Goal: Task Accomplishment & Management: Manage account settings

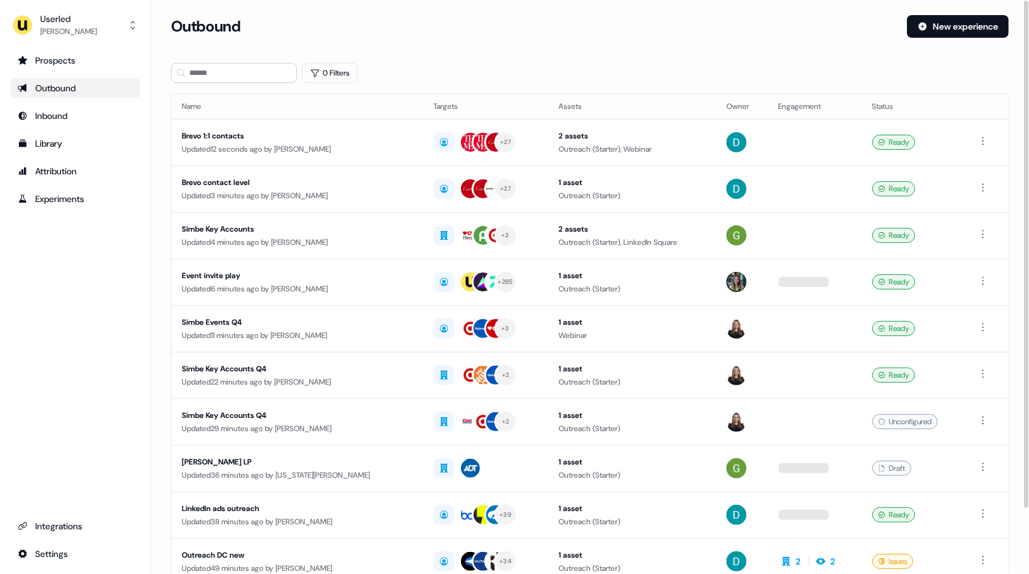
click at [82, 338] on div "Prospects Outbound Inbound Library Attribution Experiments Integrations Settings" at bounding box center [75, 306] width 130 height 513
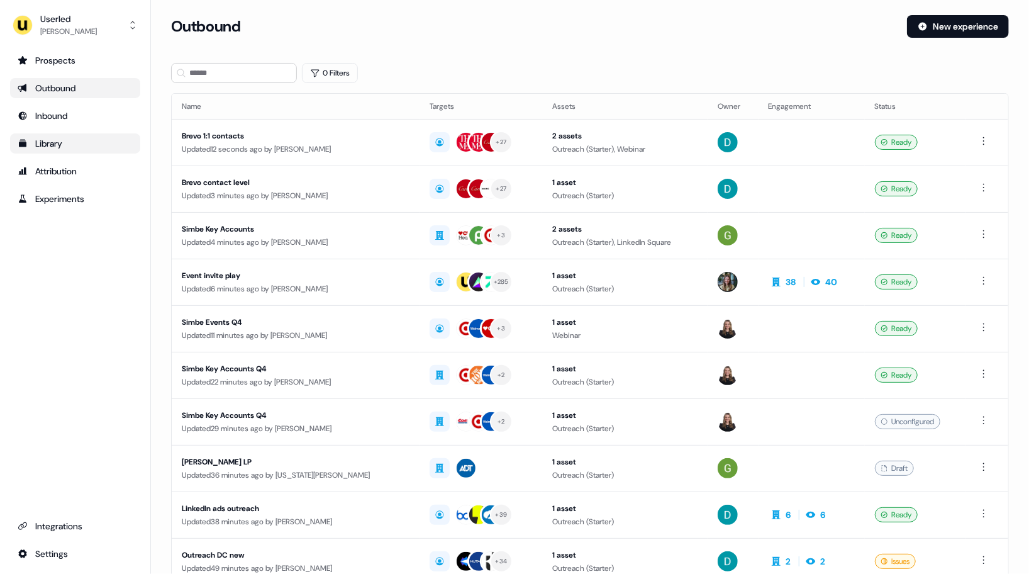
click at [48, 148] on div "Library" at bounding box center [75, 143] width 115 height 13
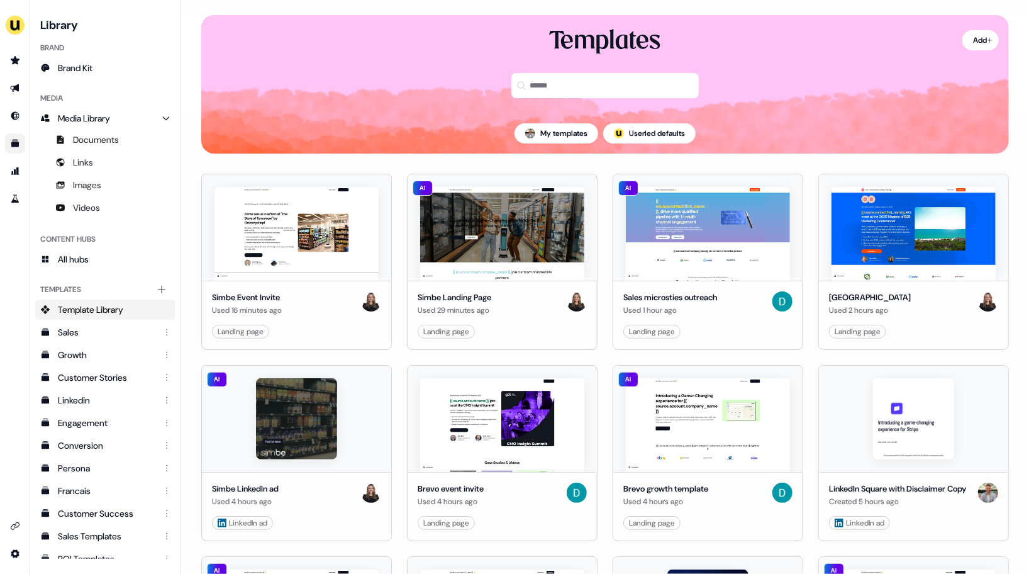
click at [416, 84] on div "Templates" at bounding box center [605, 69] width 808 height 88
click at [387, 74] on div "Templates" at bounding box center [605, 69] width 808 height 88
click at [366, 90] on div "Templates" at bounding box center [605, 69] width 808 height 88
click at [376, 82] on div "Templates" at bounding box center [605, 69] width 808 height 88
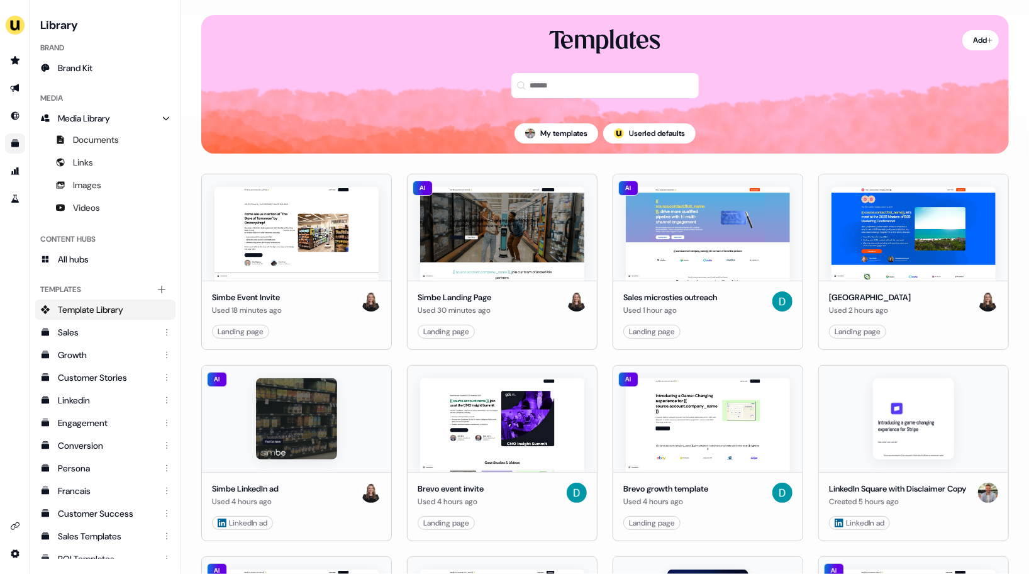
click at [377, 84] on div "Templates" at bounding box center [605, 69] width 808 height 88
click at [13, 32] on img "side nav menu" at bounding box center [15, 25] width 20 height 20
click at [239, 43] on div "Impersonate (Admin) Help documentation Feedback Logout Library Brand Brand Kit …" at bounding box center [514, 287] width 1029 height 574
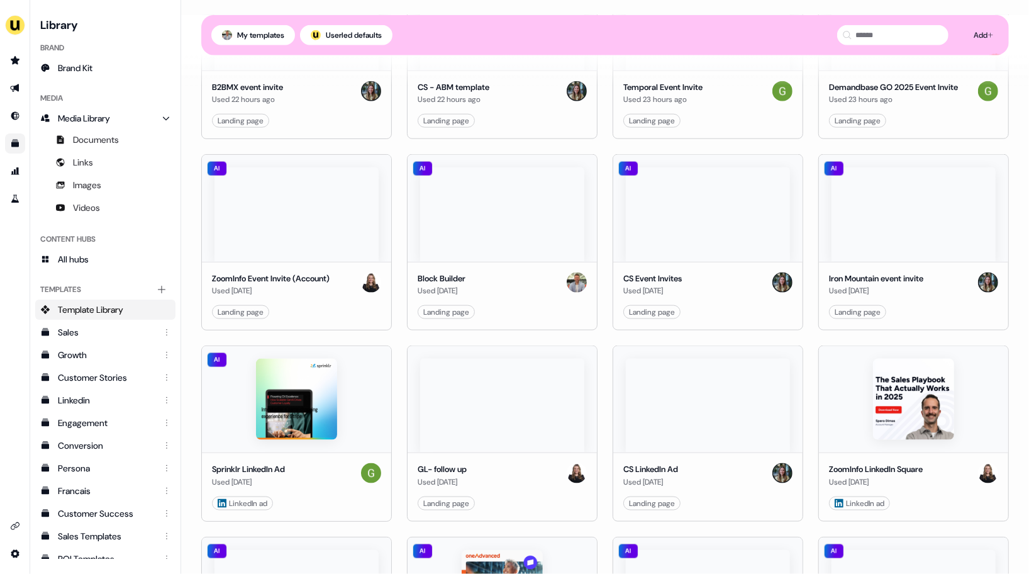
scroll to position [823, 0]
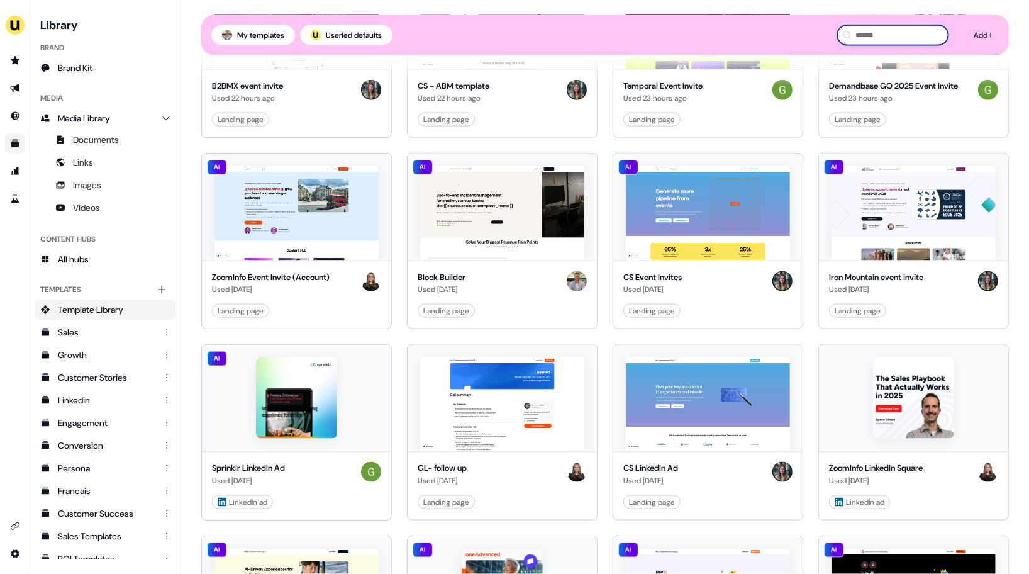
click at [908, 27] on input at bounding box center [892, 35] width 111 height 20
type input "*****"
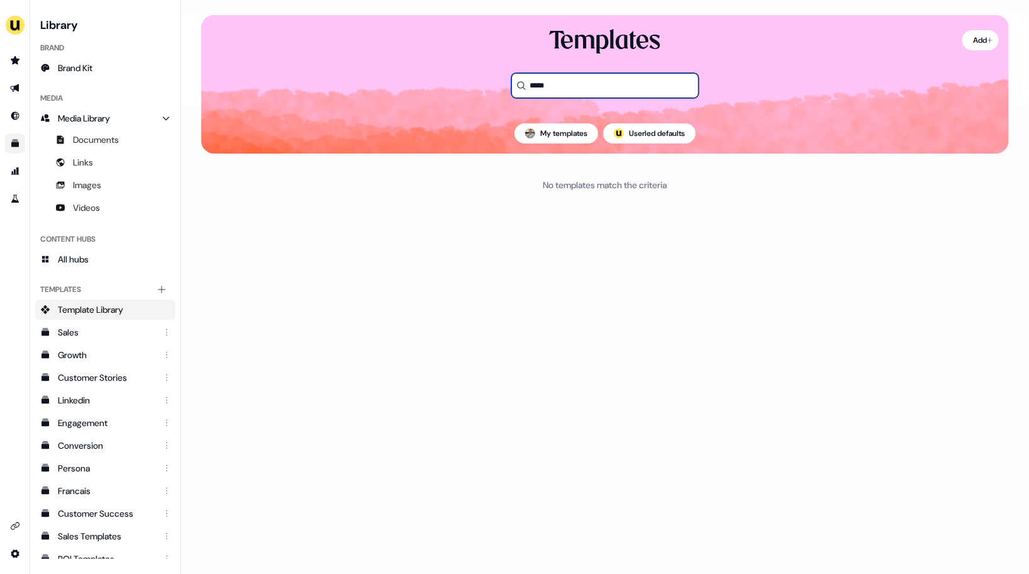
click at [601, 87] on input "*****" at bounding box center [604, 85] width 187 height 25
type input "**********"
click at [15, 86] on icon "Go to outbound experience" at bounding box center [14, 88] width 9 height 8
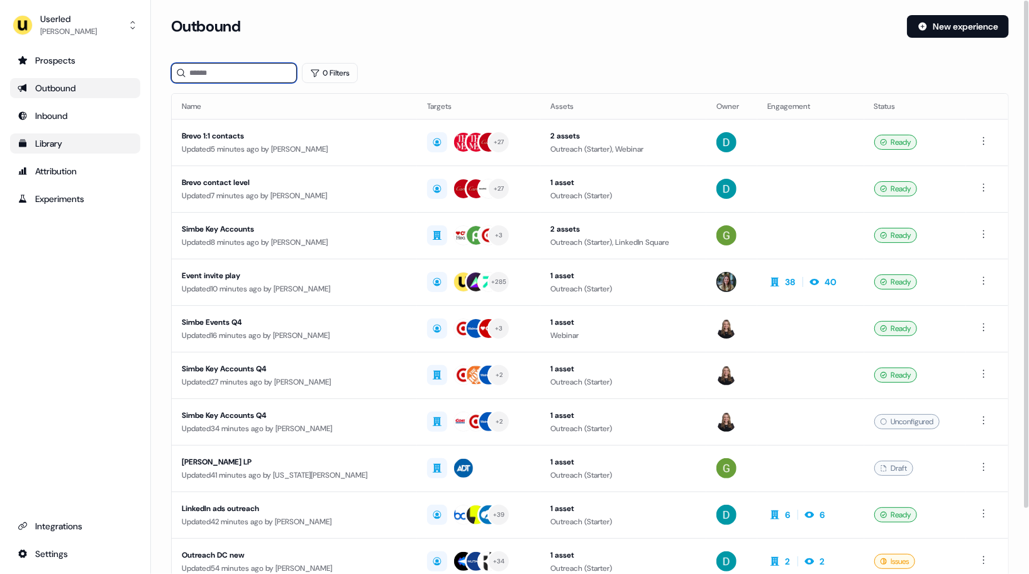
click at [203, 75] on input at bounding box center [234, 73] width 126 height 20
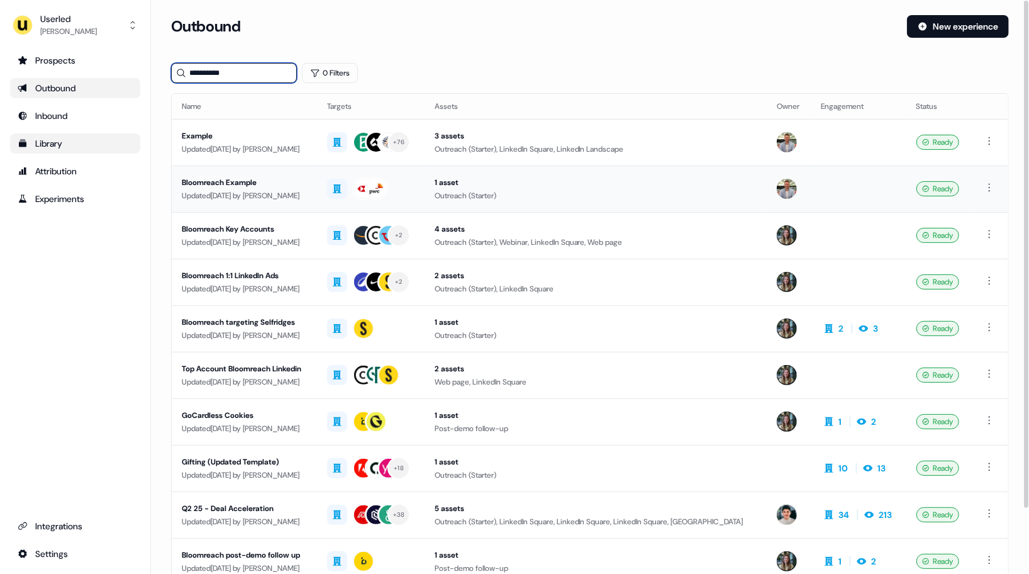
type input "**********"
click at [276, 189] on div "Updated [DATE] by [PERSON_NAME]" at bounding box center [244, 195] width 125 height 13
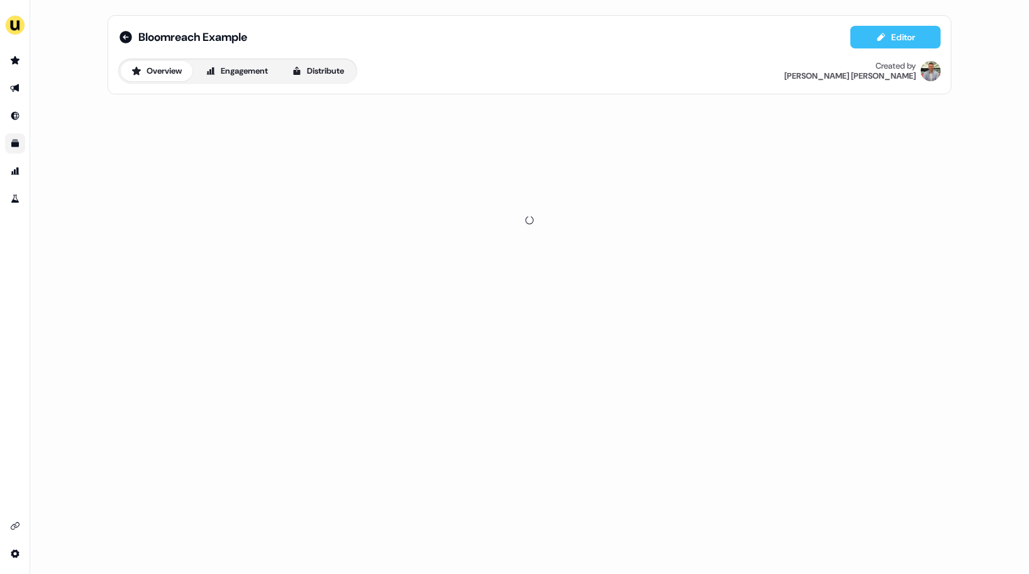
click at [901, 38] on button "Editor" at bounding box center [895, 37] width 91 height 23
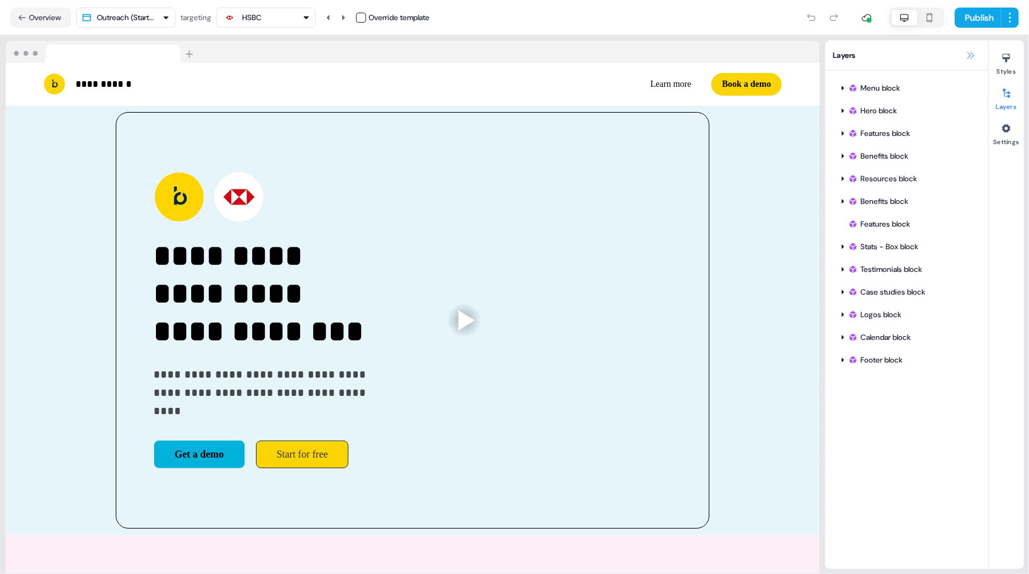
click at [972, 52] on icon at bounding box center [971, 55] width 10 height 10
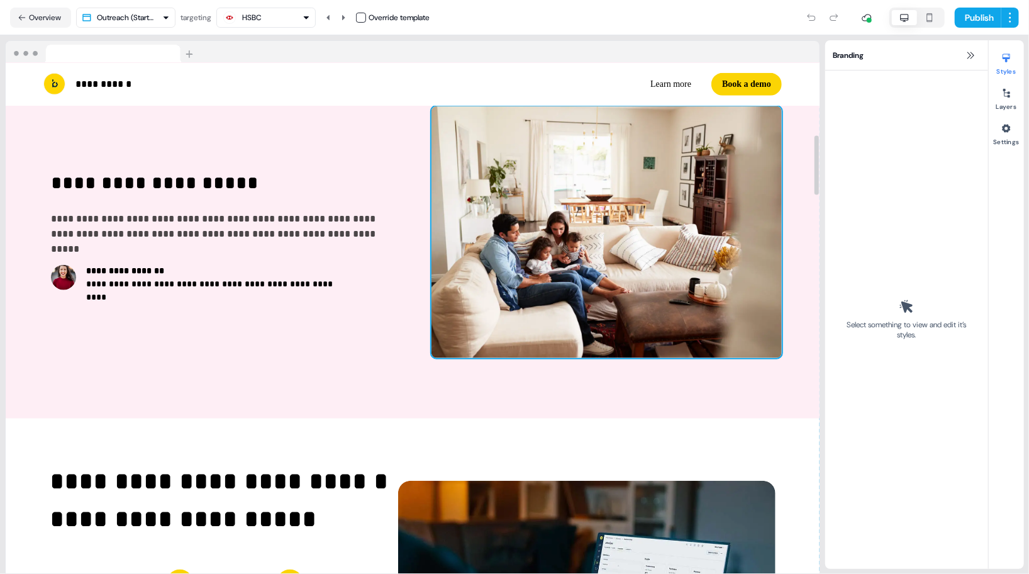
scroll to position [647, 0]
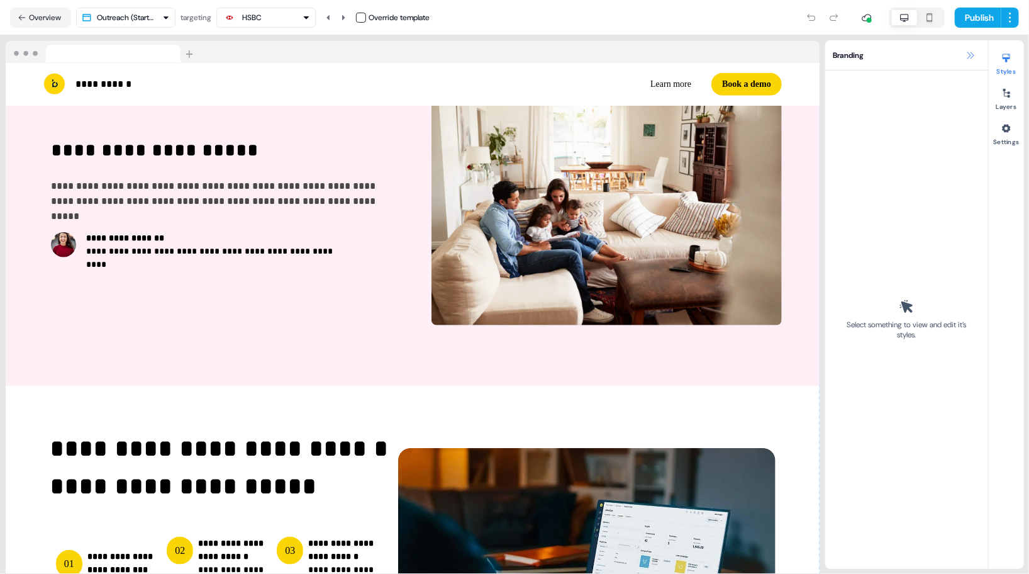
click at [973, 55] on icon at bounding box center [971, 55] width 10 height 10
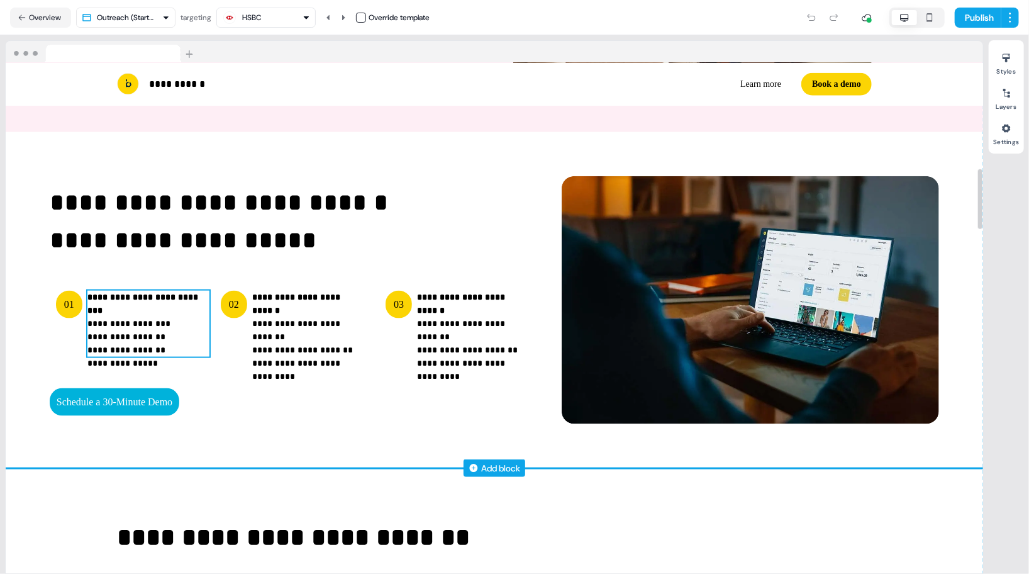
scroll to position [0, 0]
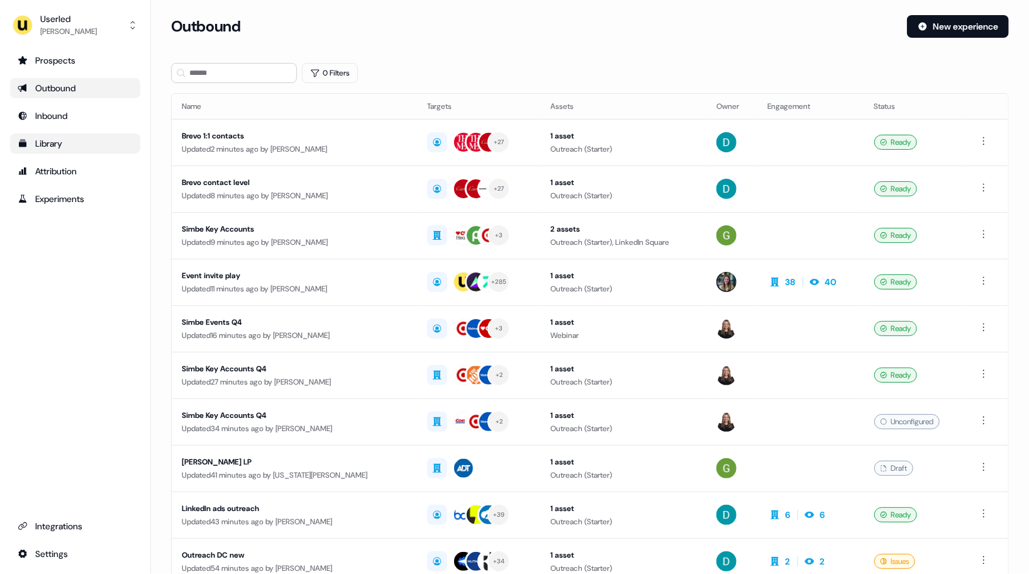
click at [53, 152] on link "Library" at bounding box center [75, 143] width 130 height 20
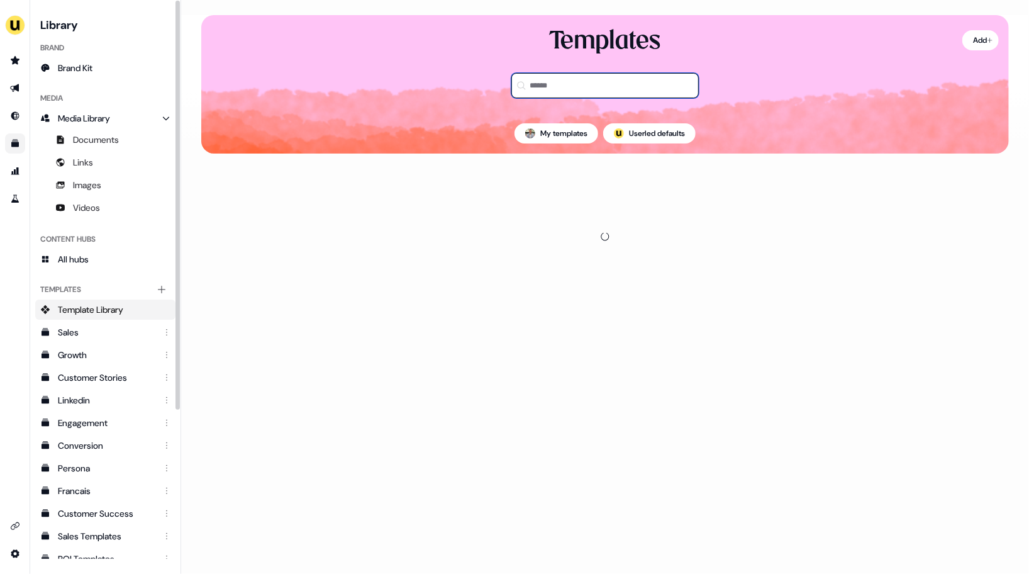
click at [567, 79] on input at bounding box center [604, 85] width 187 height 25
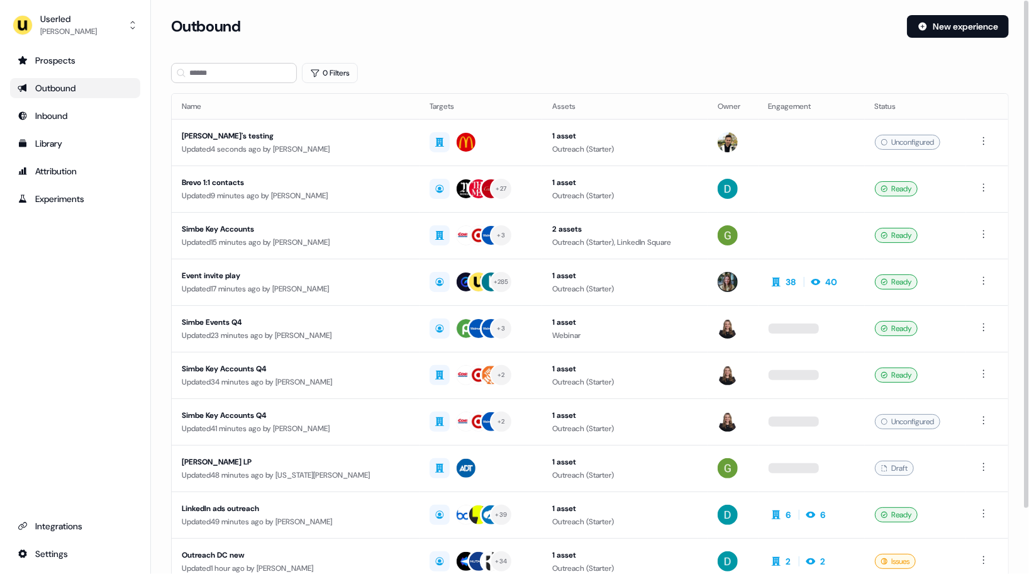
click at [522, 45] on div "Outbound New experience" at bounding box center [590, 34] width 838 height 38
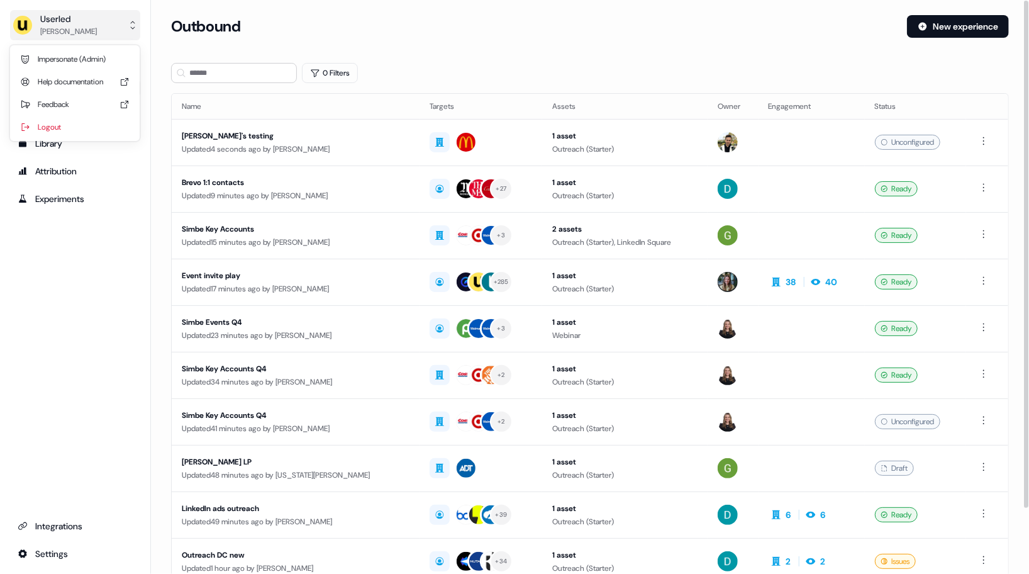
click at [80, 36] on div "[PERSON_NAME]" at bounding box center [68, 31] width 57 height 13
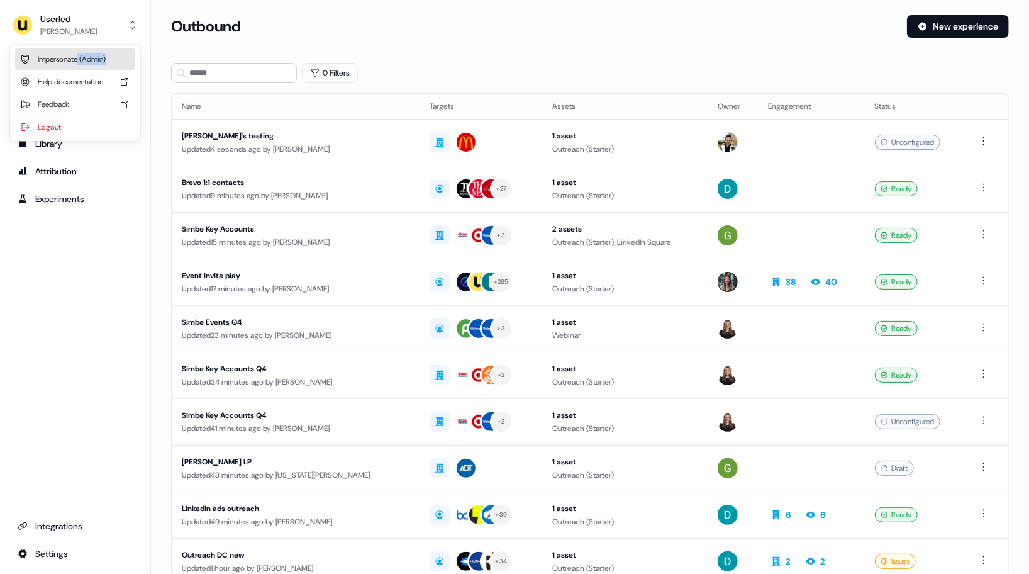
click at [80, 65] on div "Impersonate (Admin)" at bounding box center [75, 59] width 120 height 23
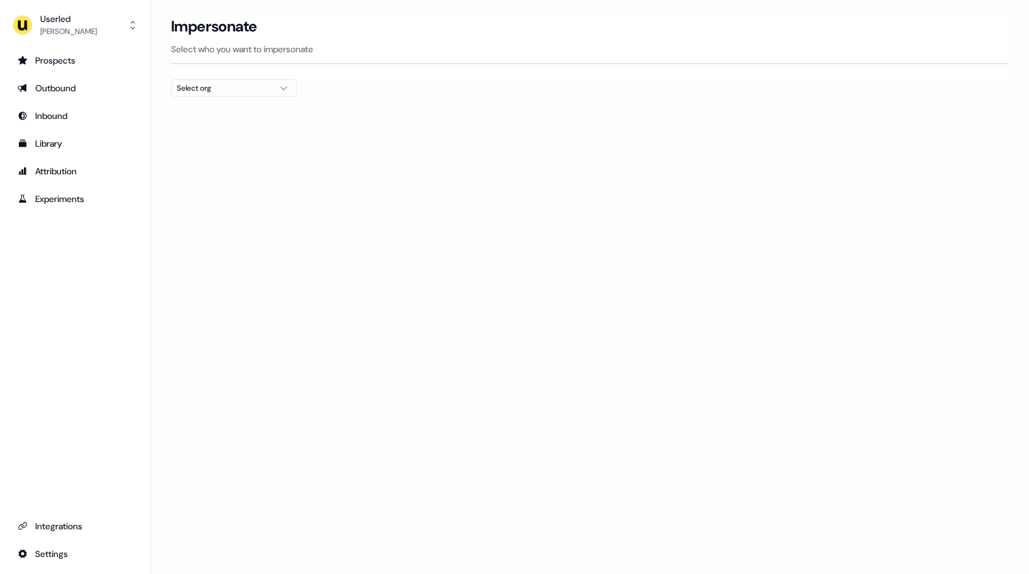
click at [203, 89] on div "Select org" at bounding box center [224, 88] width 94 height 13
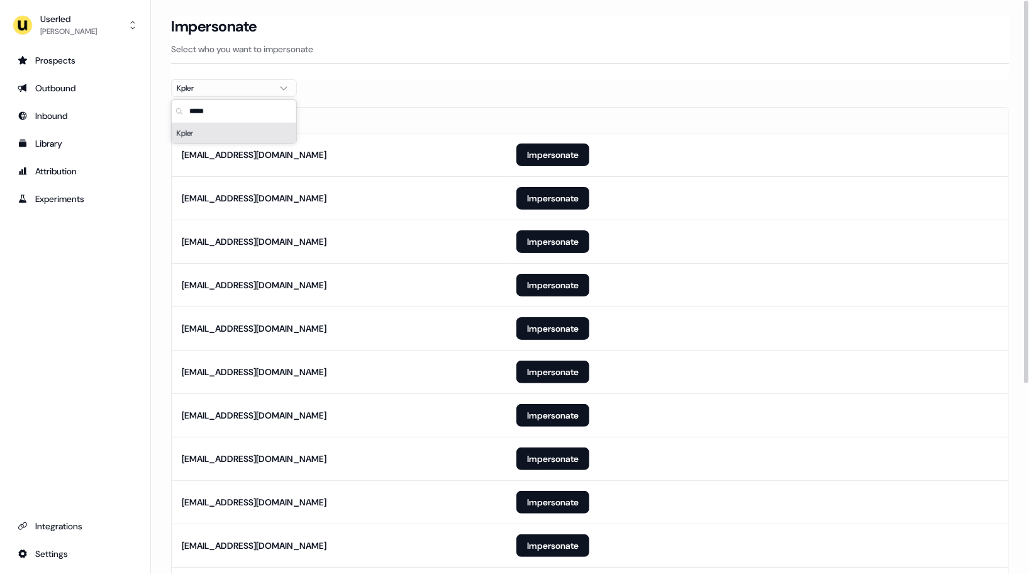
type input "*****"
click at [519, 82] on section "Loading... Impersonate Select who you want to impersonate Kpler Email anoel-ext…" at bounding box center [590, 439] width 878 height 848
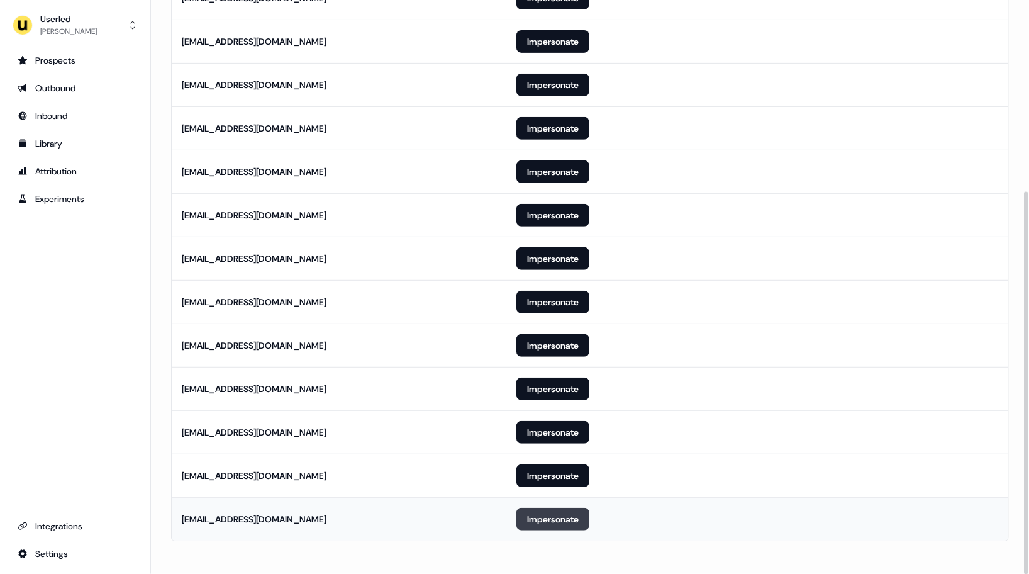
click at [558, 525] on button "Impersonate" at bounding box center [552, 519] width 73 height 23
